Goal: Check status

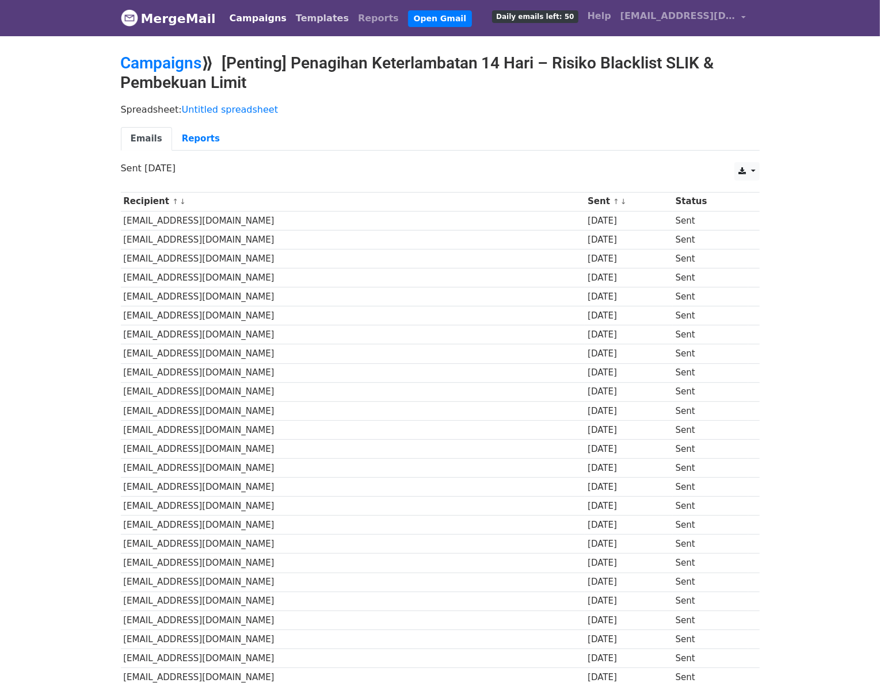
click at [311, 21] on link "Templates" at bounding box center [322, 18] width 62 height 23
click at [403, 18] on li "Open Gmail" at bounding box center [437, 18] width 68 height 23
click at [359, 18] on link "Reports" at bounding box center [378, 18] width 50 height 23
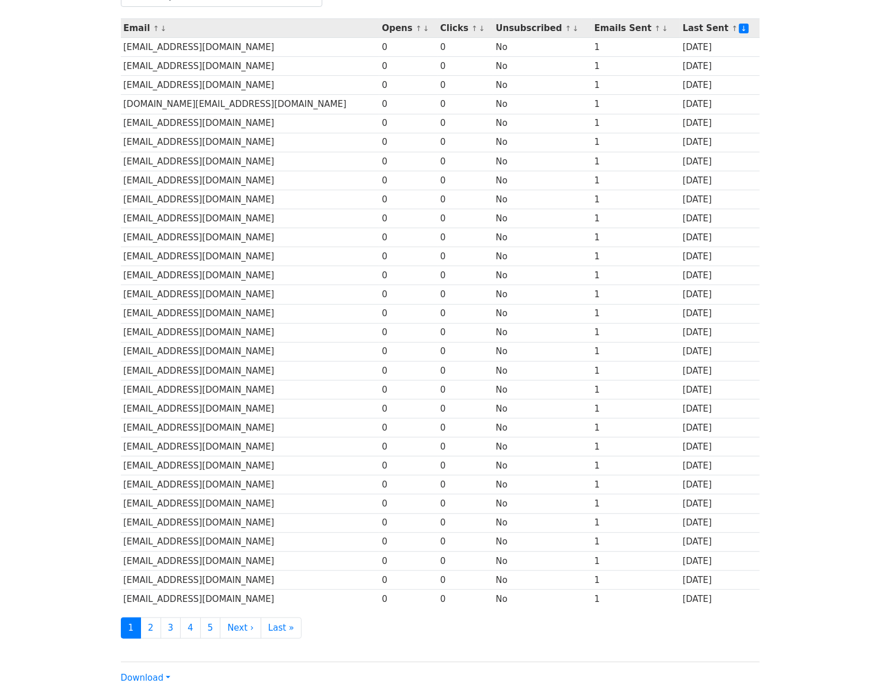
scroll to position [30, 0]
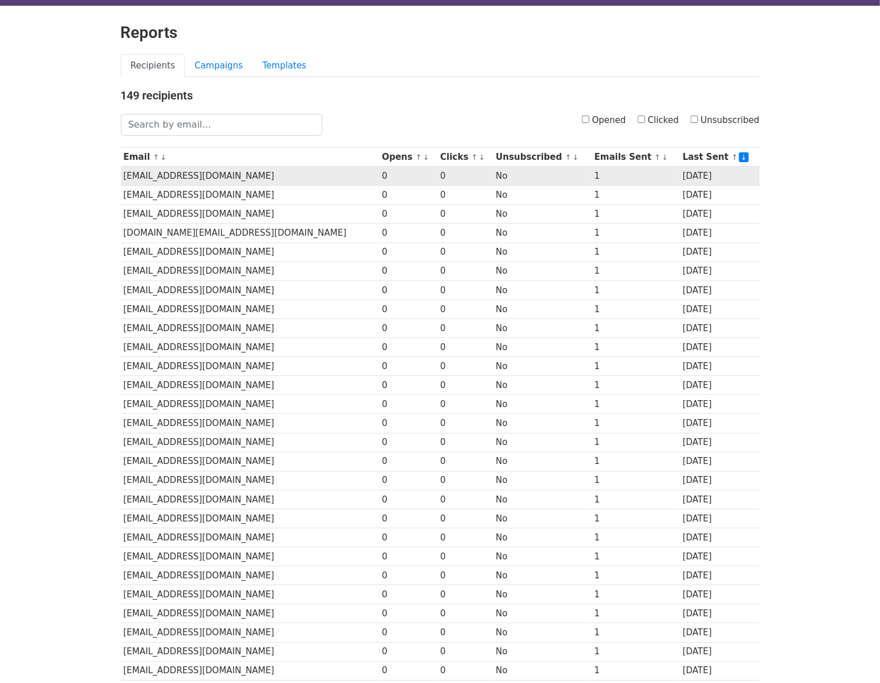
click at [670, 177] on td "1" at bounding box center [635, 176] width 88 height 19
click at [185, 174] on td "verasaraswati518@gmail.com" at bounding box center [250, 176] width 258 height 19
click at [339, 171] on td "verasaraswati518@gmail.com" at bounding box center [250, 176] width 258 height 19
click at [652, 175] on td "1" at bounding box center [635, 176] width 88 height 19
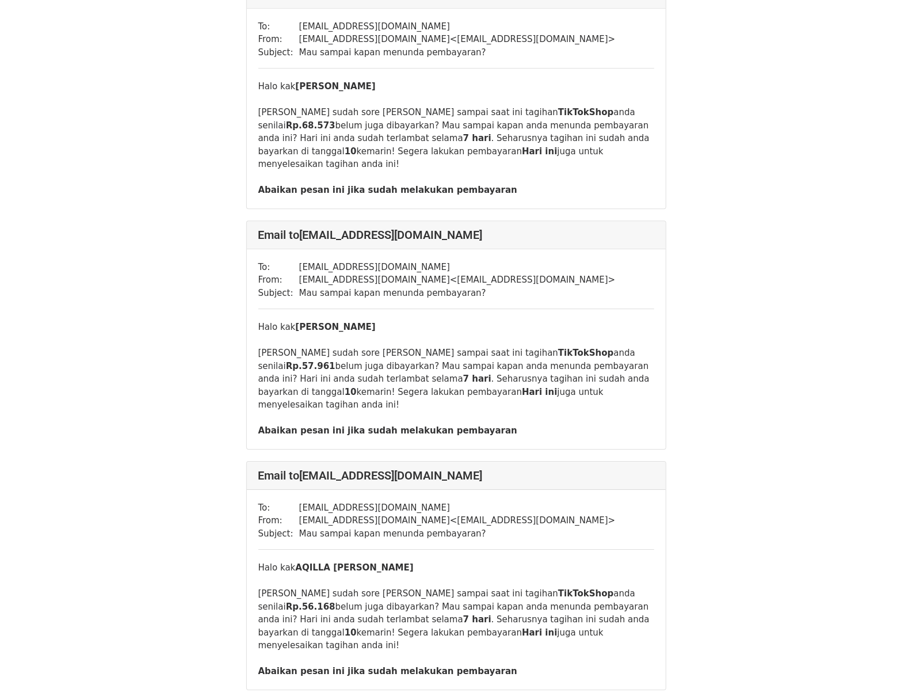
scroll to position [7229, 0]
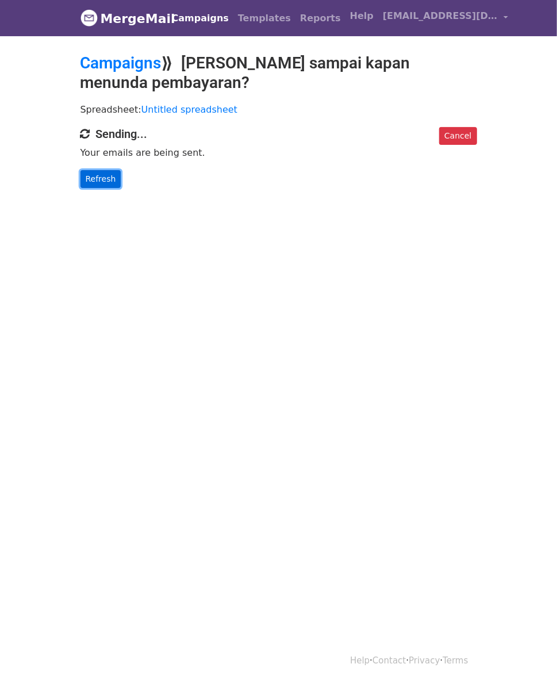
click at [81, 170] on link "Refresh" at bounding box center [101, 179] width 41 height 18
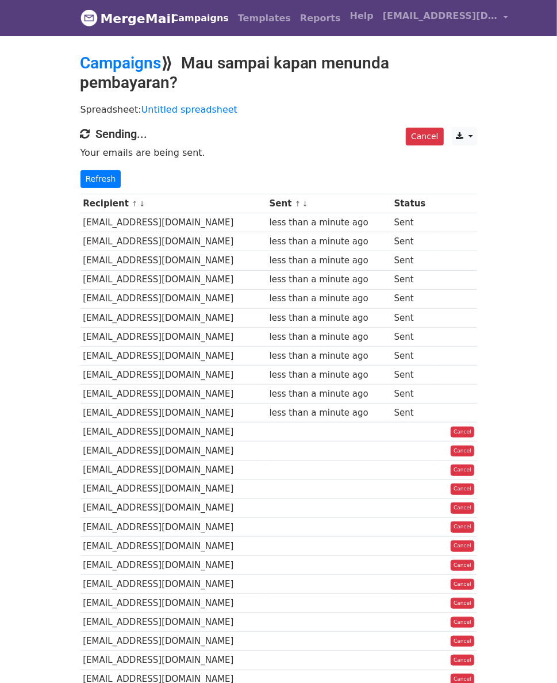
click at [319, 289] on td "less than a minute ago" at bounding box center [329, 298] width 125 height 19
click at [81, 170] on link "Refresh" at bounding box center [101, 179] width 41 height 18
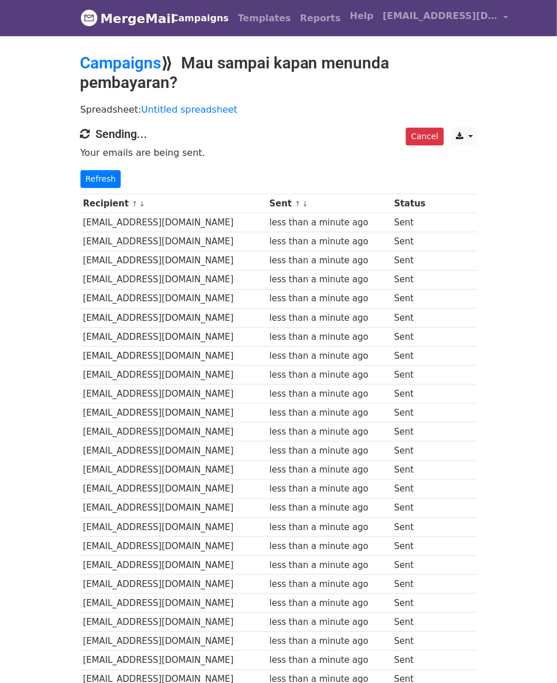
click at [81, 170] on p "Refresh" at bounding box center [279, 179] width 397 height 18
click at [81, 170] on link "Refresh" at bounding box center [101, 179] width 41 height 18
